Goal: Task Accomplishment & Management: Use online tool/utility

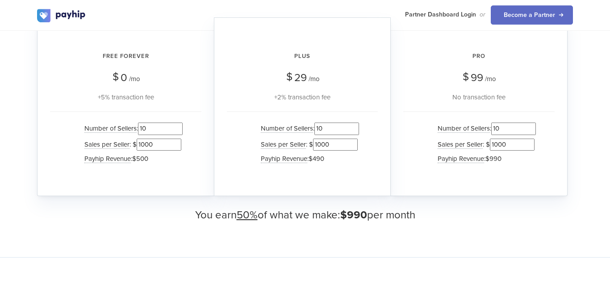
scroll to position [909, 0]
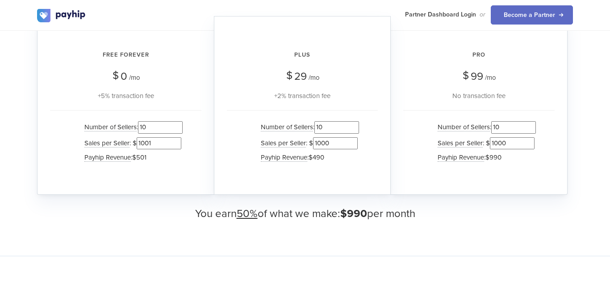
click at [175, 140] on input "1001" at bounding box center [159, 143] width 45 height 12
click at [175, 140] on input "1002" at bounding box center [159, 143] width 45 height 12
click at [175, 149] on input "1002" at bounding box center [159, 143] width 45 height 12
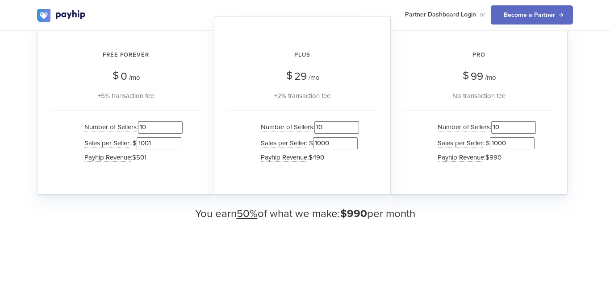
click at [175, 144] on input "1001" at bounding box center [159, 143] width 45 height 12
click at [175, 144] on input "1000" at bounding box center [159, 143] width 45 height 12
click at [175, 144] on input "999" at bounding box center [159, 143] width 45 height 12
click at [175, 144] on input "998" at bounding box center [159, 143] width 45 height 12
click at [175, 144] on input "997" at bounding box center [159, 143] width 45 height 12
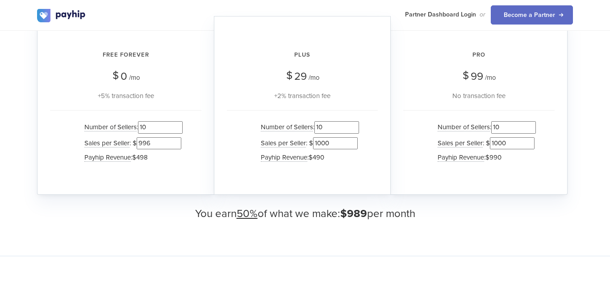
click at [175, 144] on input "996" at bounding box center [159, 143] width 45 height 12
click at [175, 144] on input "995" at bounding box center [159, 143] width 45 height 12
click at [175, 144] on input "994" at bounding box center [159, 143] width 45 height 12
click at [175, 144] on input "993" at bounding box center [159, 143] width 45 height 12
click at [175, 144] on input "992" at bounding box center [159, 143] width 45 height 12
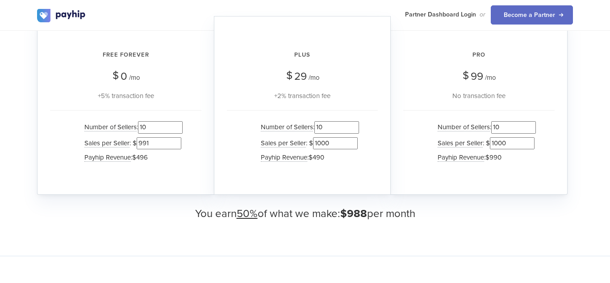
click at [175, 144] on input "991" at bounding box center [159, 143] width 45 height 12
click at [175, 144] on input "990" at bounding box center [159, 143] width 45 height 12
click at [175, 144] on input "989" at bounding box center [159, 143] width 45 height 12
click at [175, 144] on input "988" at bounding box center [159, 143] width 45 height 12
click at [175, 144] on input "987" at bounding box center [159, 143] width 45 height 12
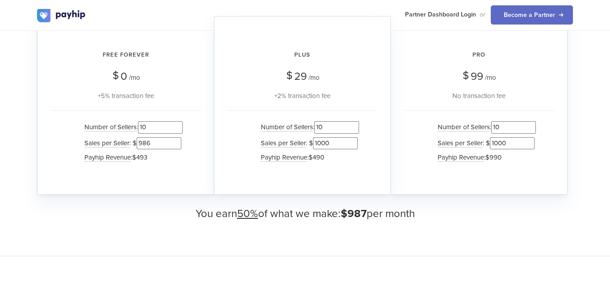
click at [175, 144] on input "986" at bounding box center [159, 143] width 45 height 12
click at [175, 144] on input "985" at bounding box center [159, 143] width 45 height 12
type input "9"
type input "100"
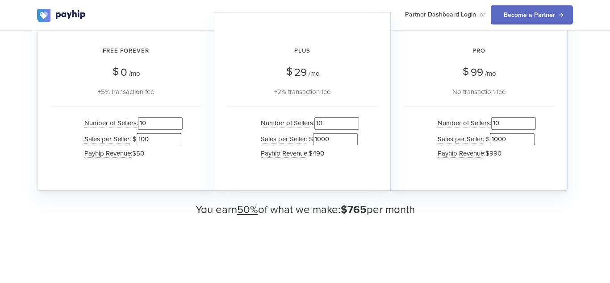
scroll to position [911, 0]
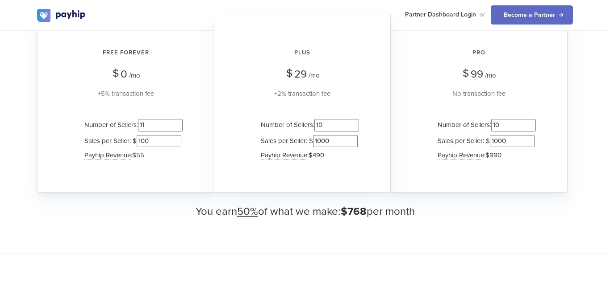
click at [177, 123] on input "11" at bounding box center [160, 125] width 45 height 12
click at [177, 123] on input "12" at bounding box center [160, 125] width 45 height 12
click at [177, 123] on input "13" at bounding box center [160, 125] width 45 height 12
click at [177, 123] on input "14" at bounding box center [160, 125] width 45 height 12
click at [177, 123] on input "15" at bounding box center [160, 125] width 45 height 12
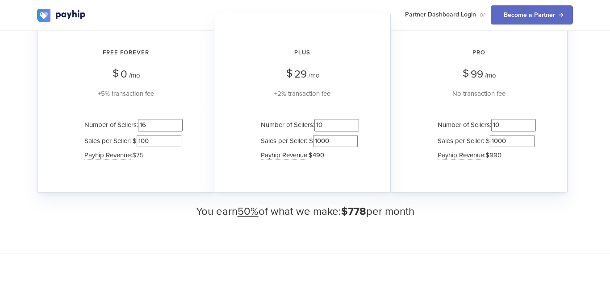
click at [177, 123] on input "16" at bounding box center [160, 125] width 45 height 12
click at [177, 123] on input "17" at bounding box center [160, 125] width 45 height 12
click at [177, 123] on input "18" at bounding box center [160, 125] width 45 height 12
click at [177, 123] on input "19" at bounding box center [160, 125] width 45 height 12
type input "20"
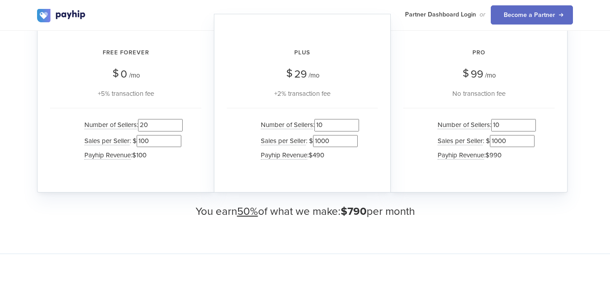
click at [177, 123] on input "20" at bounding box center [160, 125] width 45 height 12
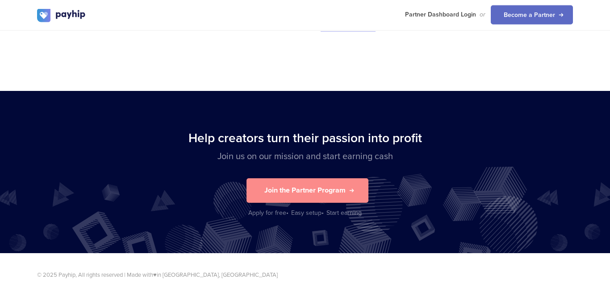
scroll to position [2087, 0]
